Goal: Task Accomplishment & Management: Manage account settings

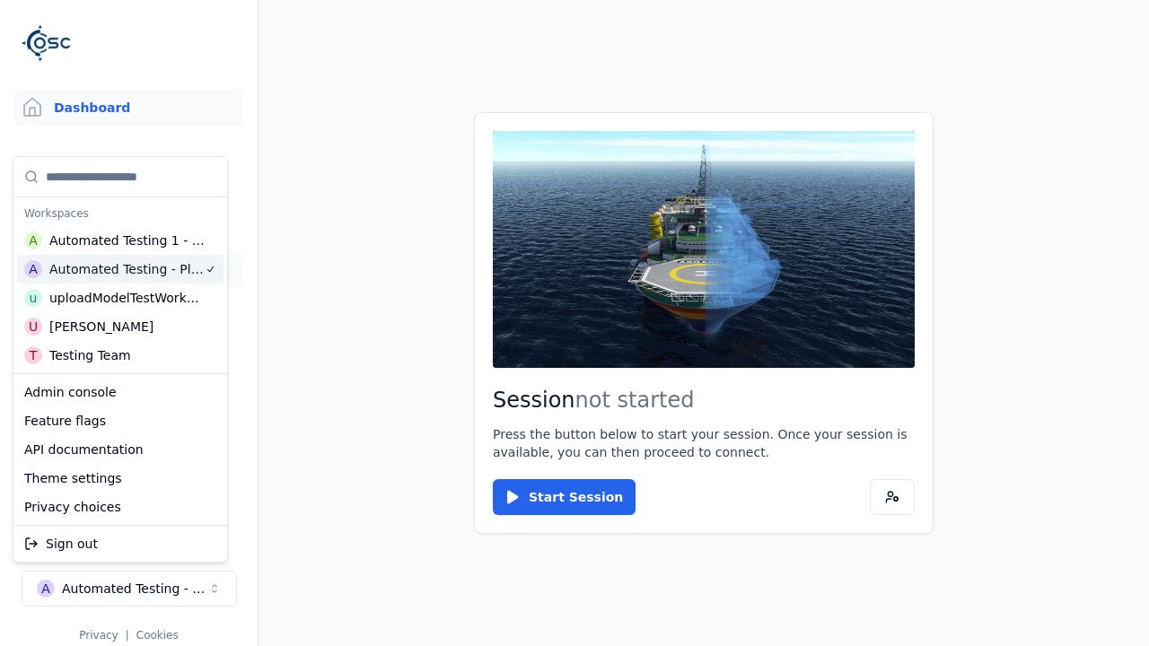
click at [121, 269] on link "Datasets" at bounding box center [128, 269] width 229 height 36
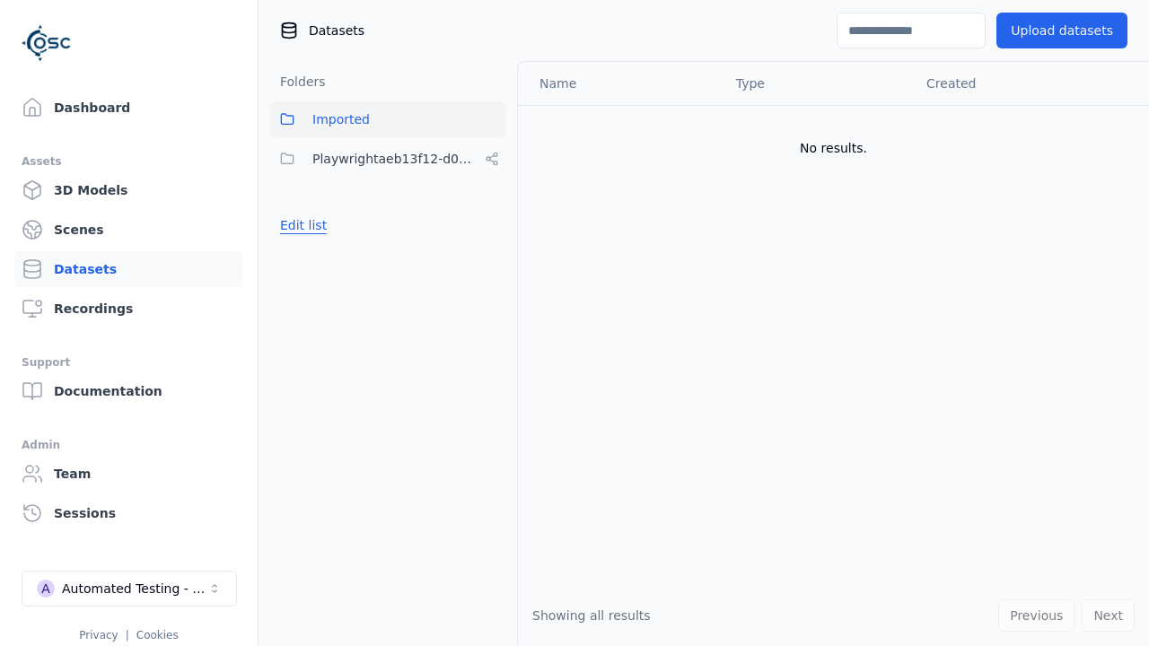
click at [301, 225] on button "Edit list" at bounding box center [303, 225] width 68 height 32
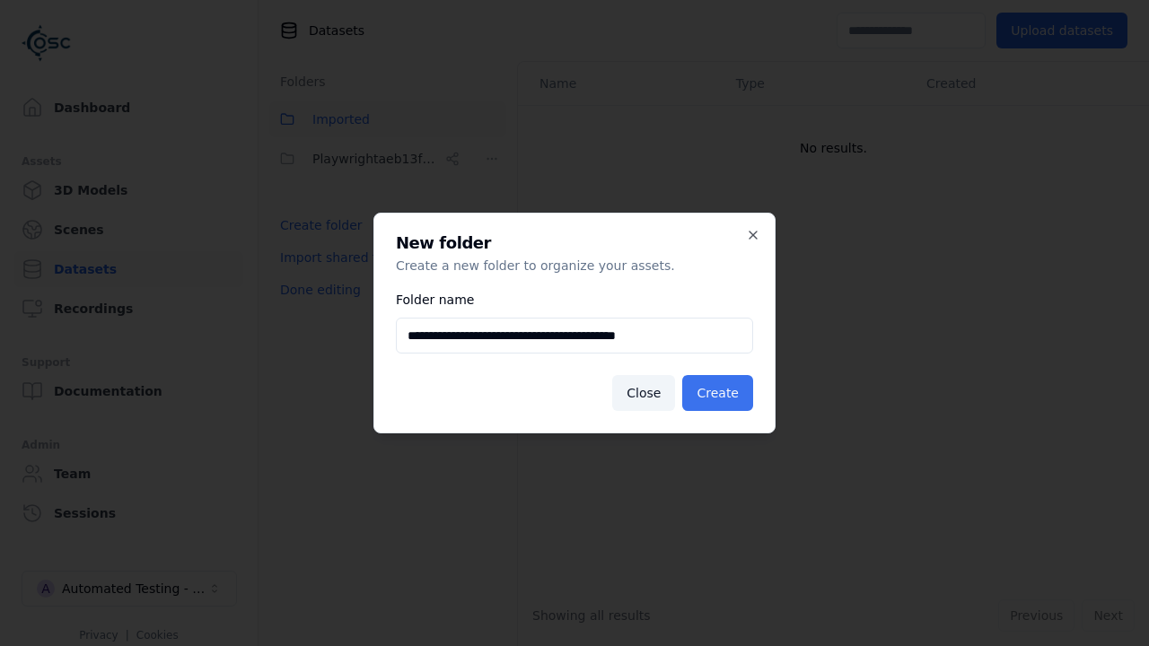
type input "**********"
click at [720, 393] on button "Create" at bounding box center [717, 393] width 71 height 36
click at [317, 306] on button "Done editing" at bounding box center [320, 290] width 102 height 32
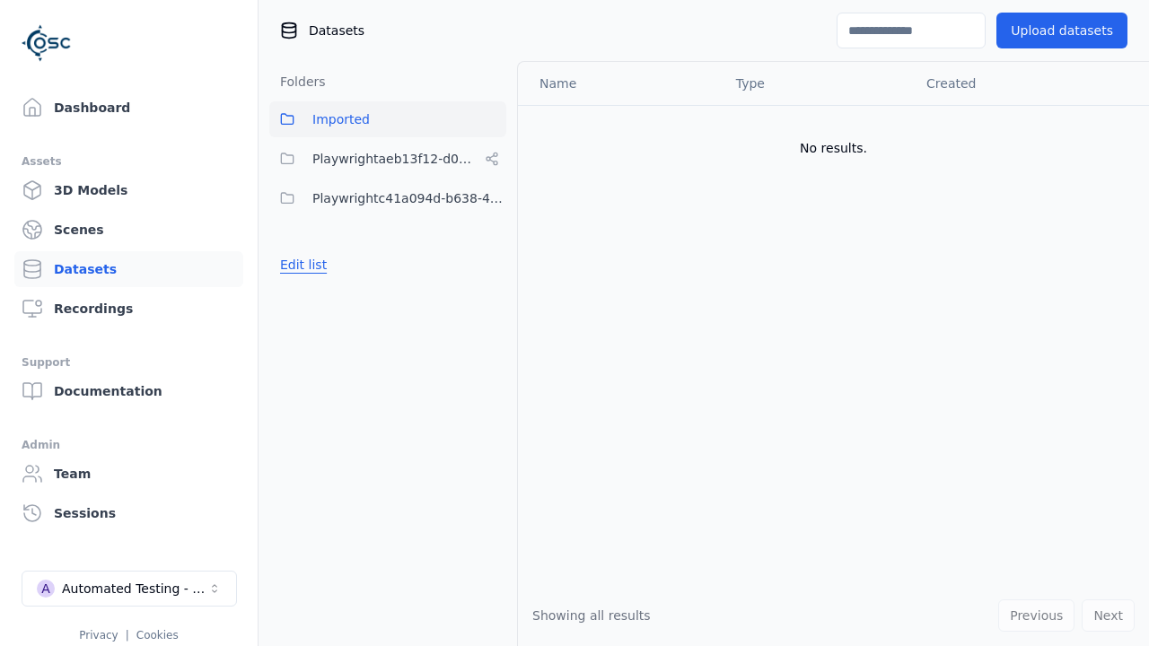
click at [301, 265] on button "Edit list" at bounding box center [303, 265] width 68 height 32
click at [492, 198] on html "Support Dashboard Assets 3D Models Scenes Datasets Recordings Support Documenta…" at bounding box center [574, 323] width 1149 height 646
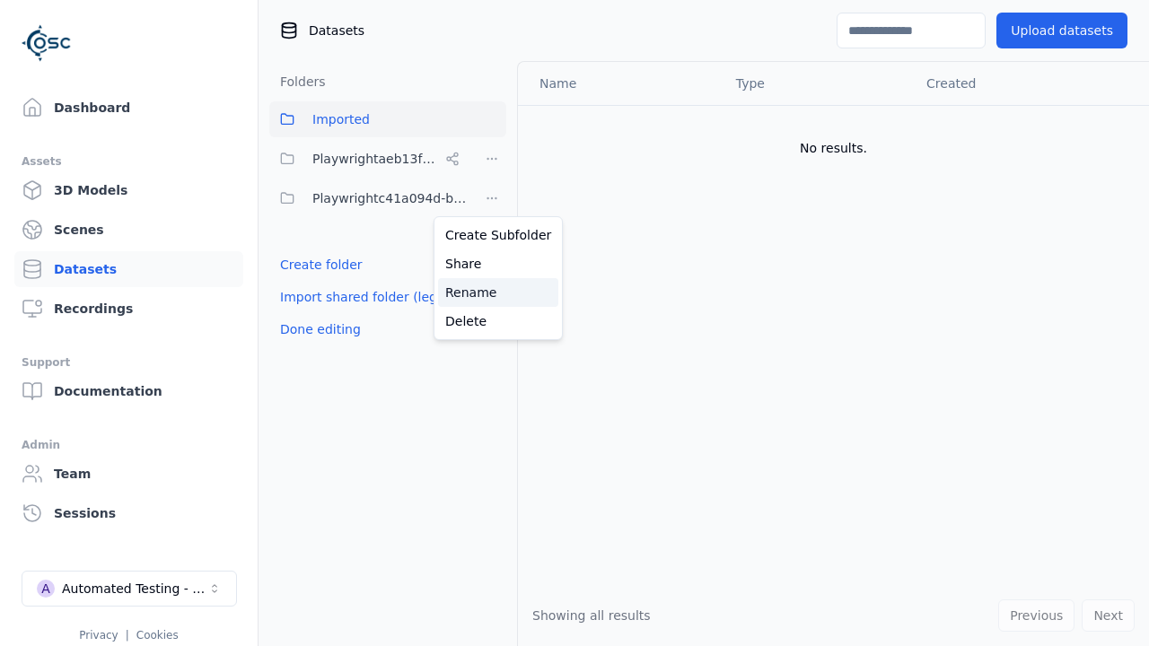
click at [491, 292] on div "Rename" at bounding box center [498, 292] width 120 height 29
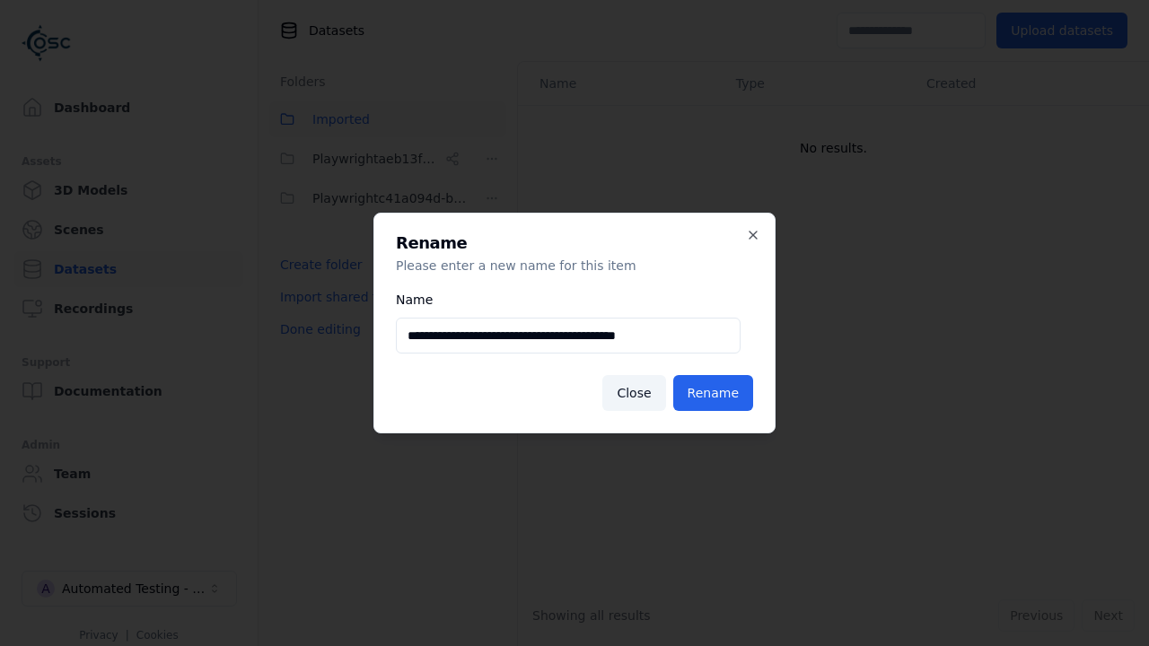
click at [567, 336] on input "**********" at bounding box center [568, 336] width 345 height 36
type input "**********"
click at [715, 393] on button "Rename" at bounding box center [713, 393] width 80 height 36
click at [317, 329] on button "Done editing" at bounding box center [320, 329] width 102 height 32
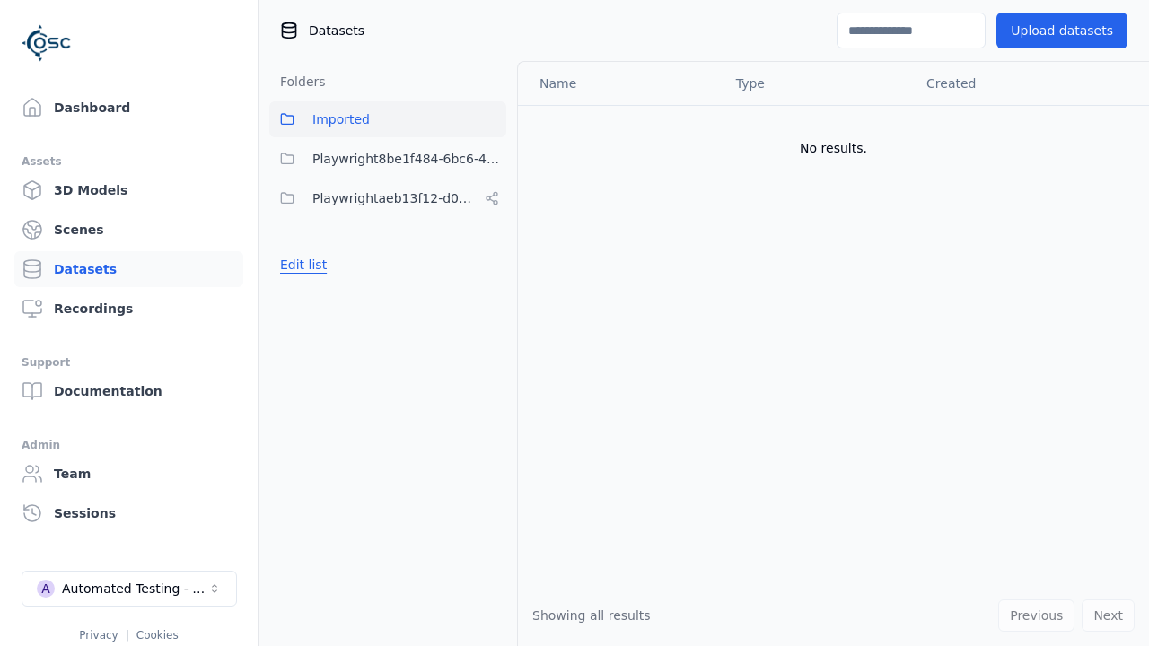
click at [301, 265] on button "Edit list" at bounding box center [303, 265] width 68 height 32
click at [492, 159] on html "Support Dashboard Assets 3D Models Scenes Datasets Recordings Support Documenta…" at bounding box center [574, 323] width 1149 height 646
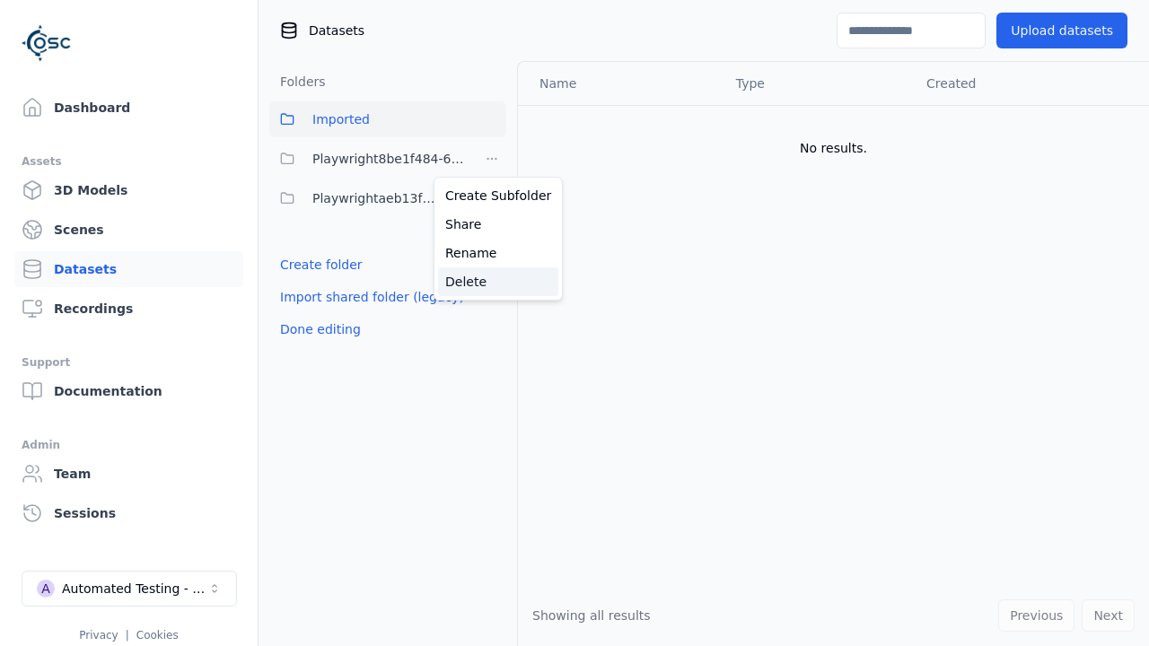
click at [491, 281] on div "Delete" at bounding box center [498, 281] width 120 height 29
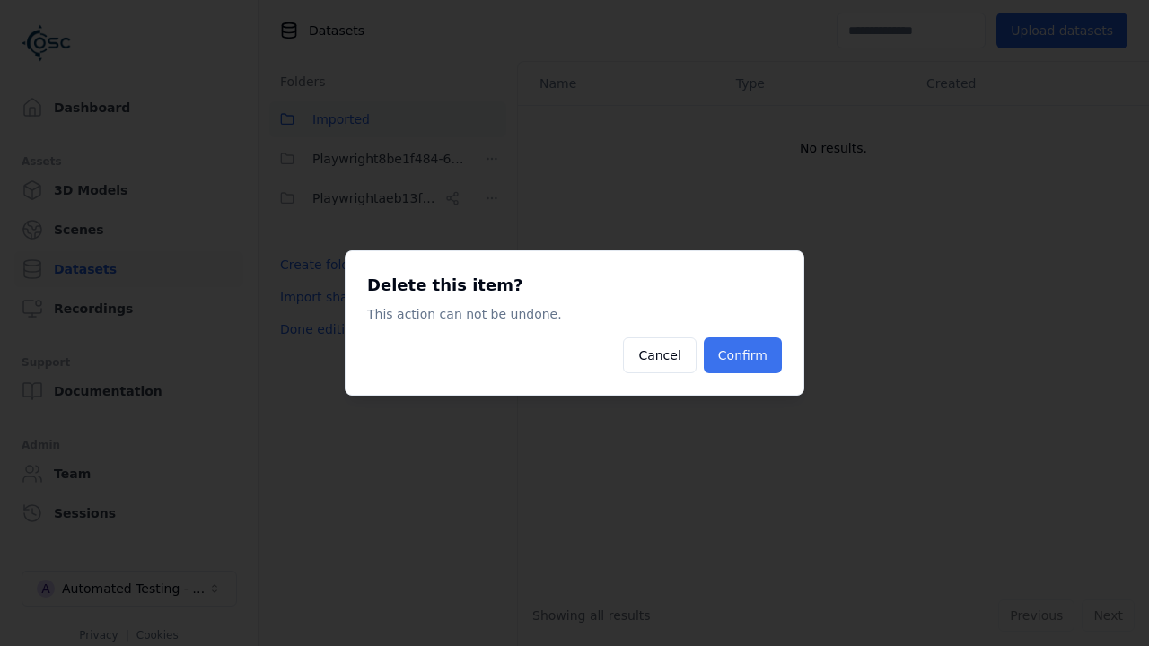
click at [744, 355] on button "Confirm" at bounding box center [743, 355] width 78 height 36
